Goal: Task Accomplishment & Management: Use online tool/utility

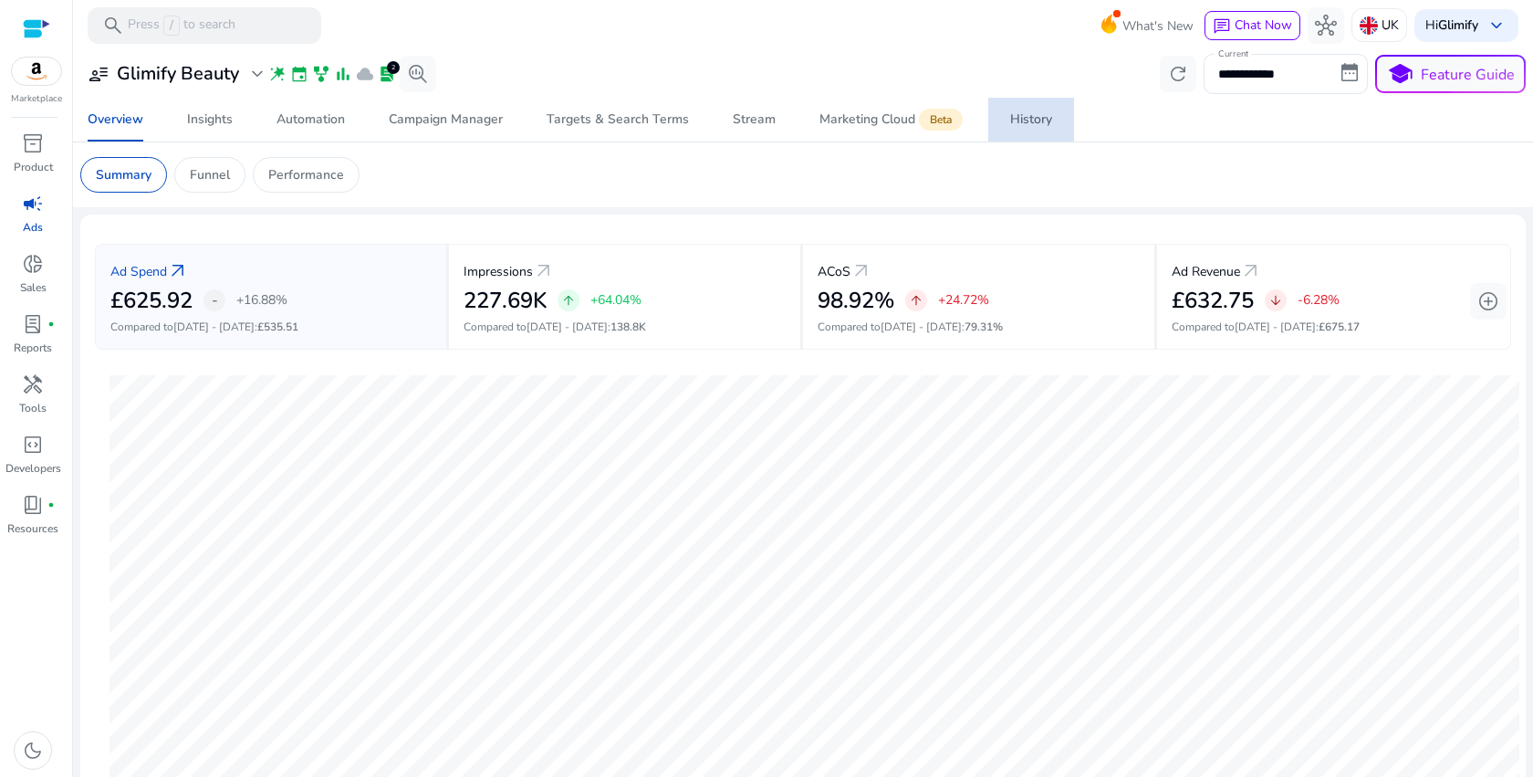
click at [1033, 120] on div "History" at bounding box center [1031, 119] width 42 height 13
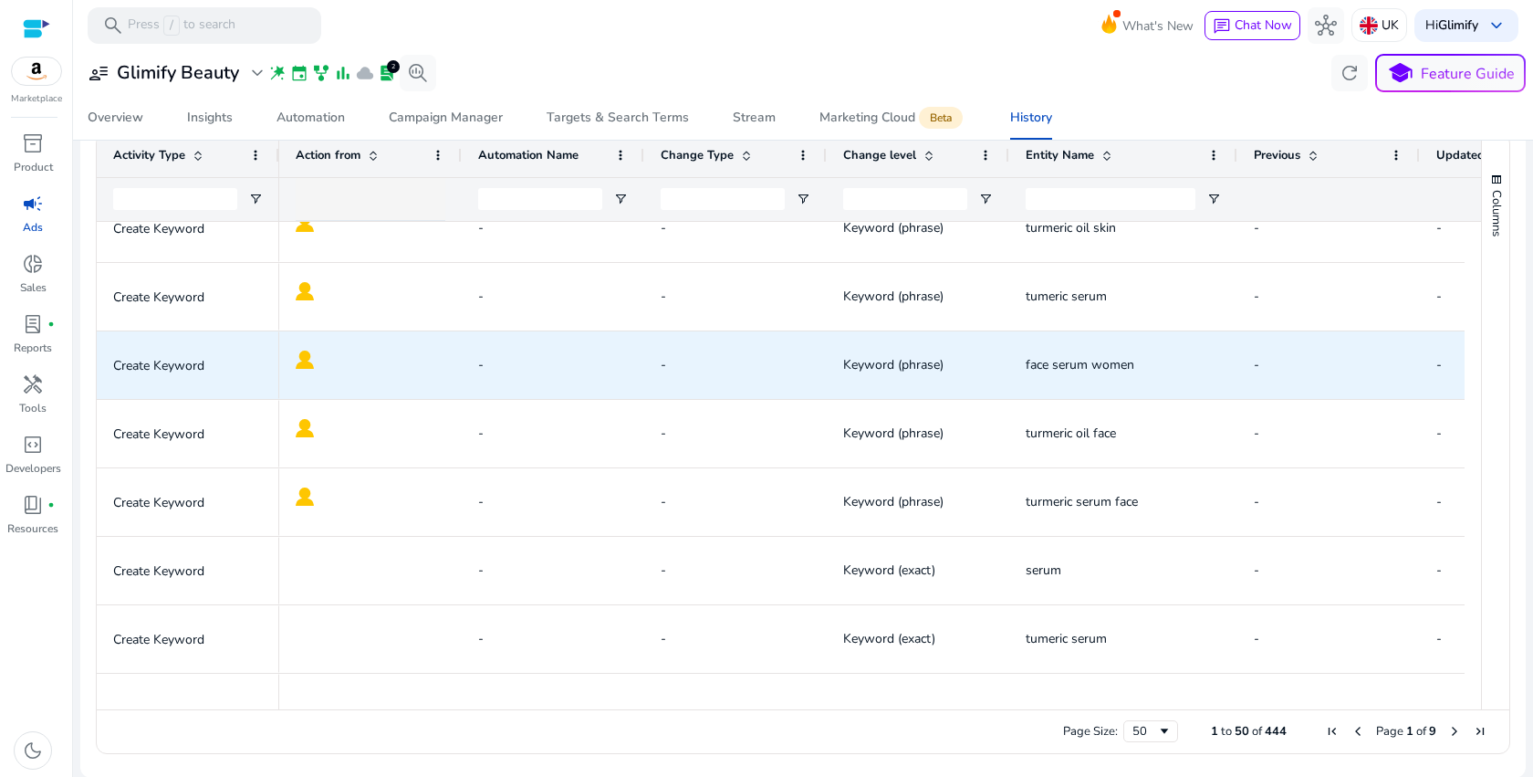
scroll to position [2588, 0]
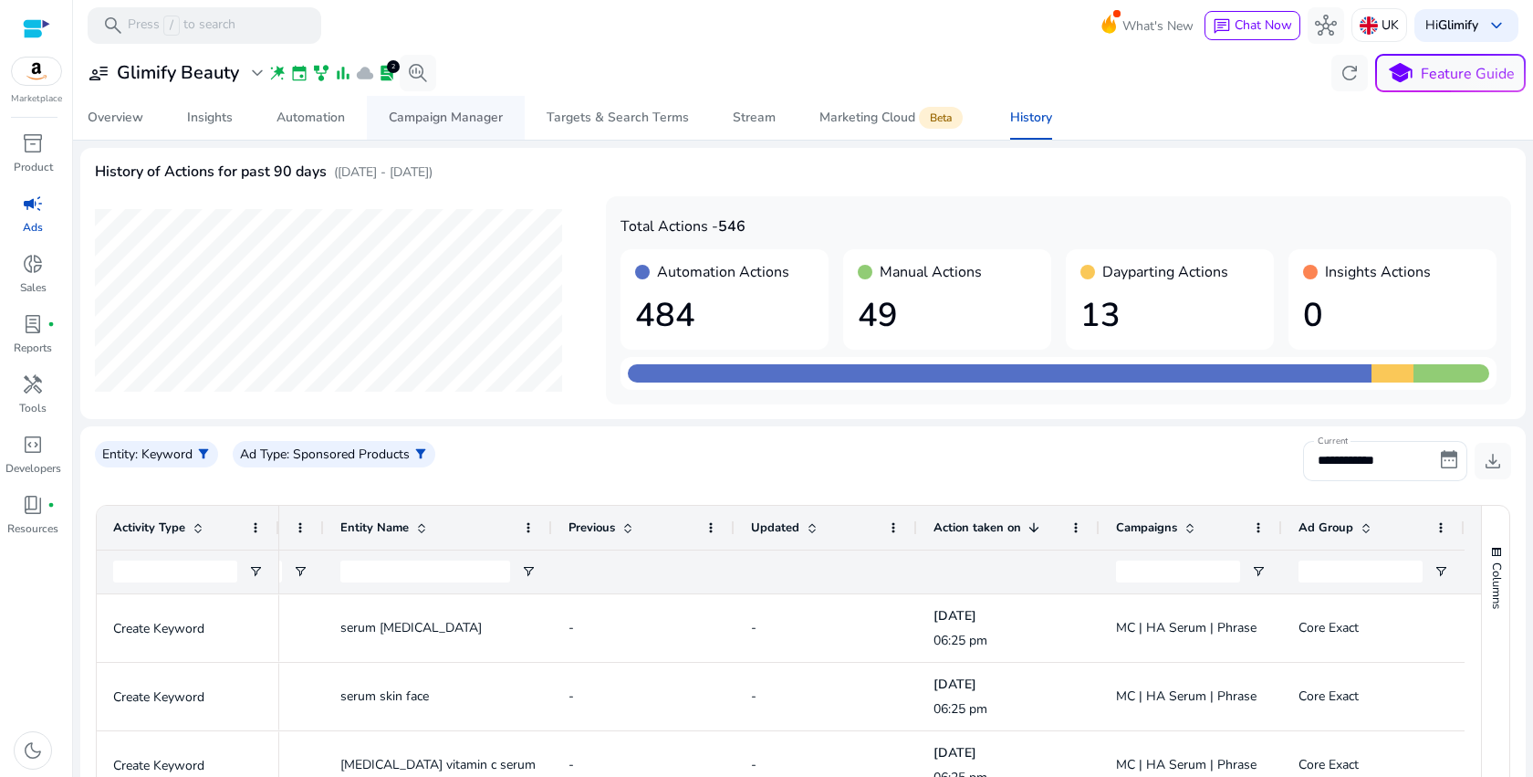
click at [418, 121] on div "Campaign Manager" at bounding box center [446, 117] width 114 height 13
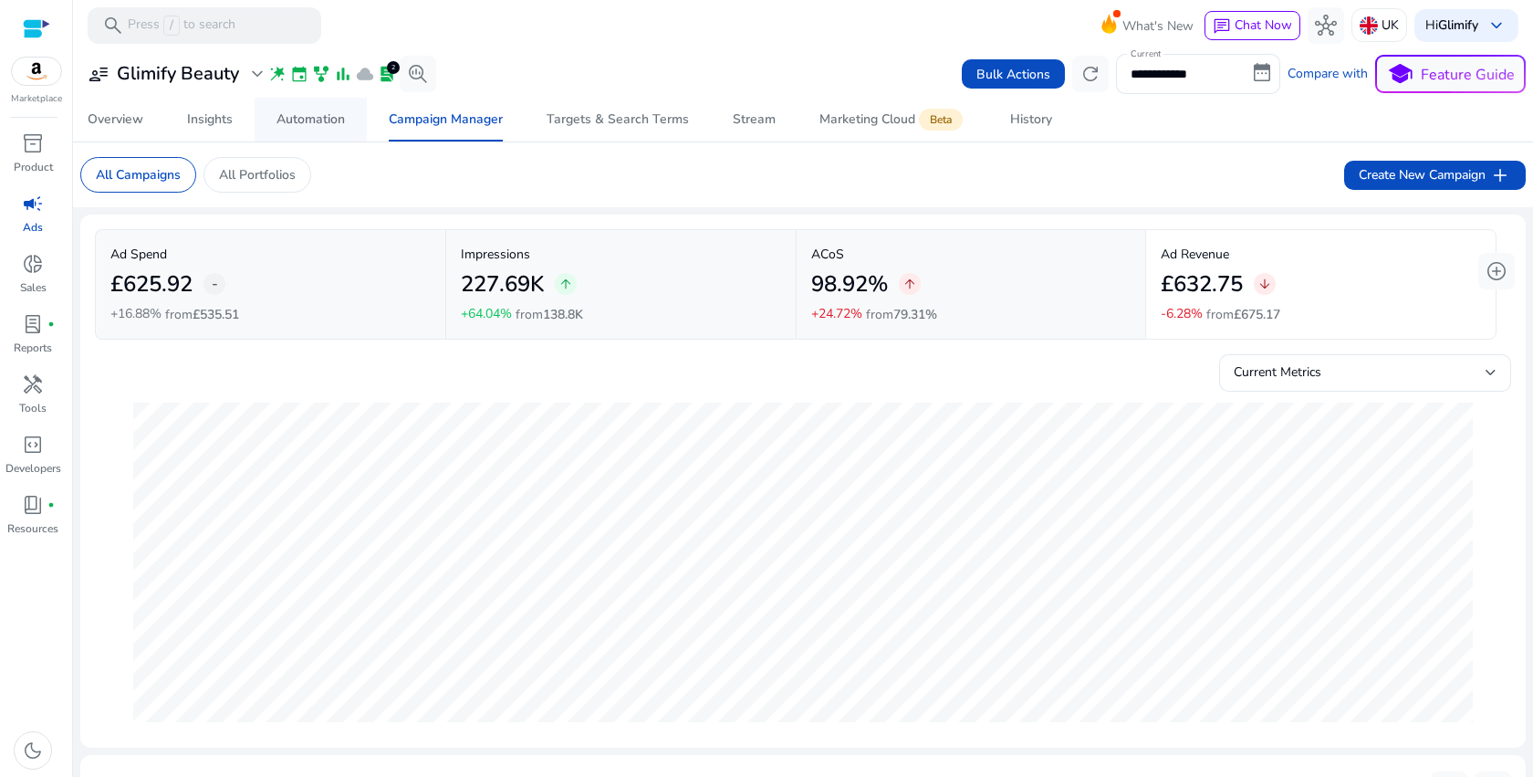
click at [339, 122] on div "Automation" at bounding box center [311, 119] width 68 height 13
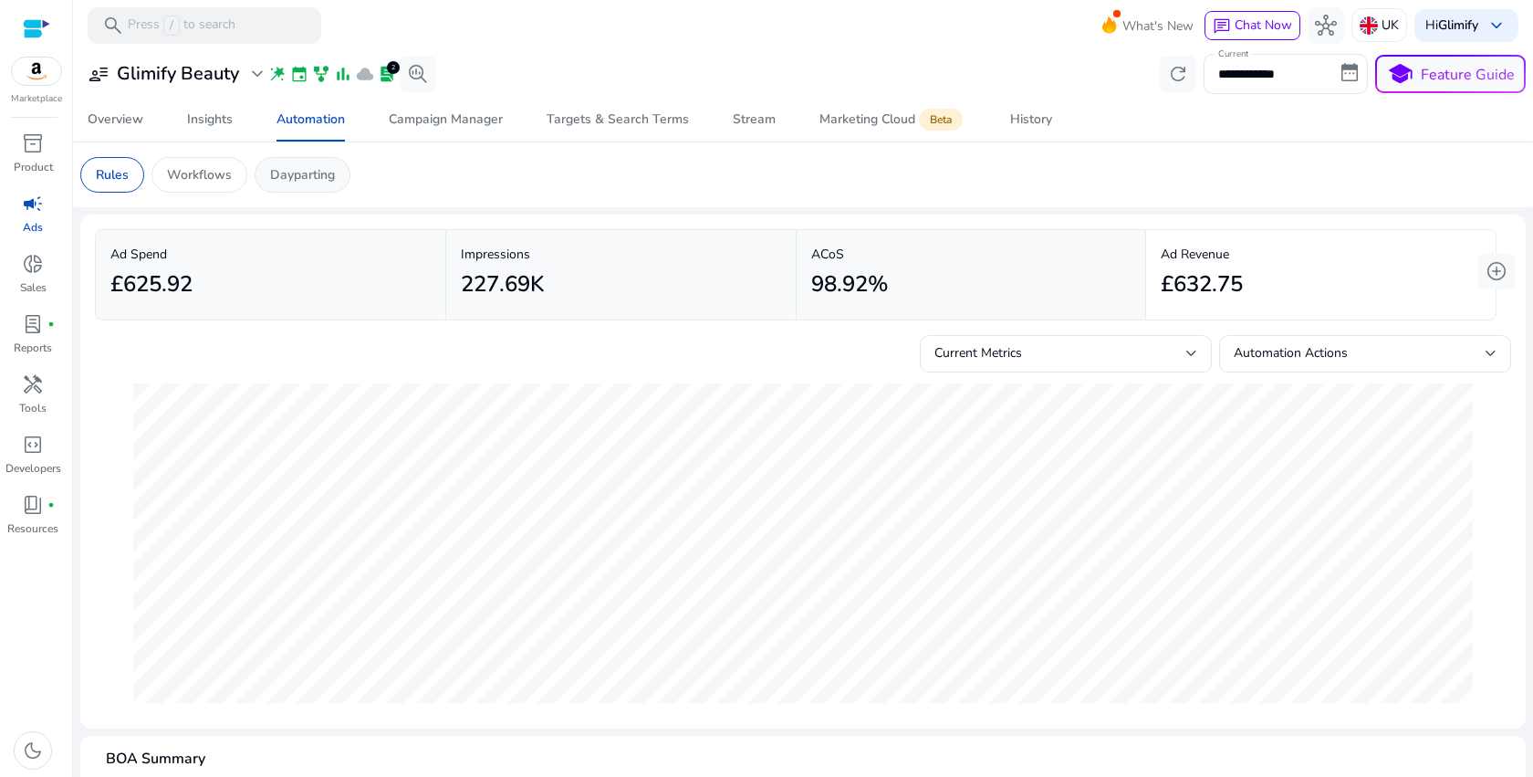
click at [324, 173] on p "Dayparting" at bounding box center [302, 174] width 65 height 19
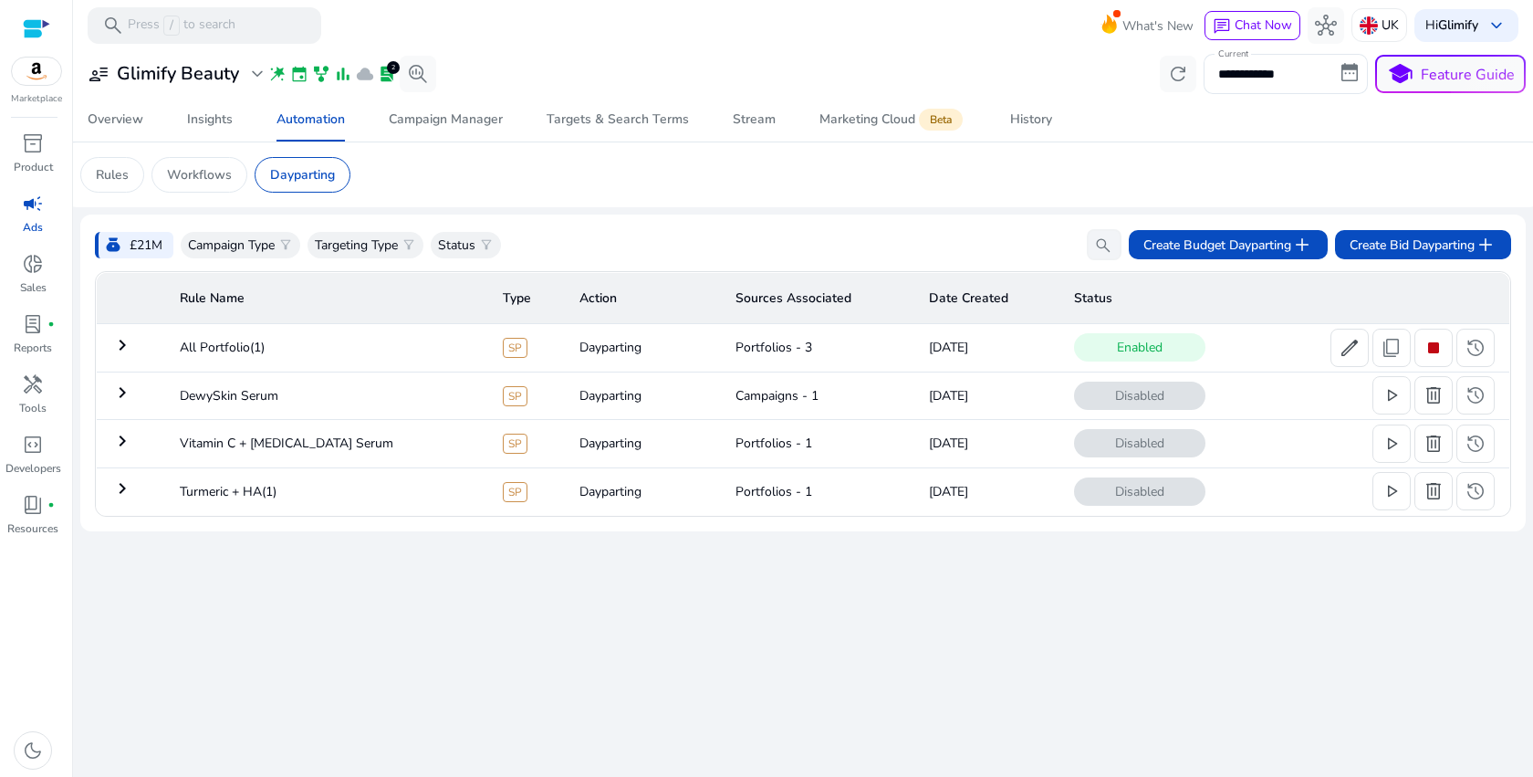
click at [123, 343] on mat-icon "keyboard_arrow_right" at bounding box center [122, 345] width 22 height 22
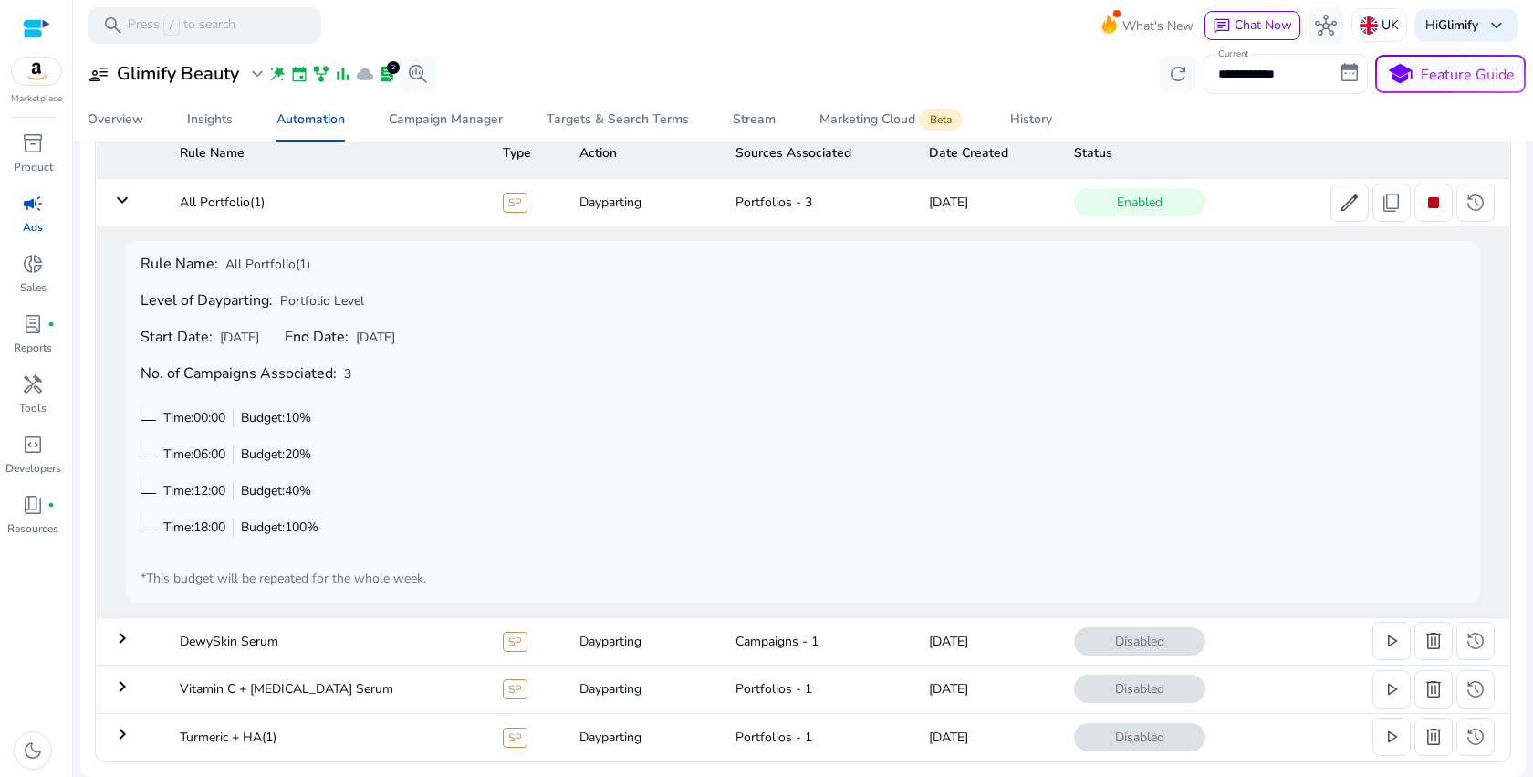
click at [771, 488] on div "Rule Name: All Portfolio(1) Level of Dayparting: Portfolio Level Start Date: Se…" at bounding box center [803, 422] width 1325 height 332
